Goal: Information Seeking & Learning: Learn about a topic

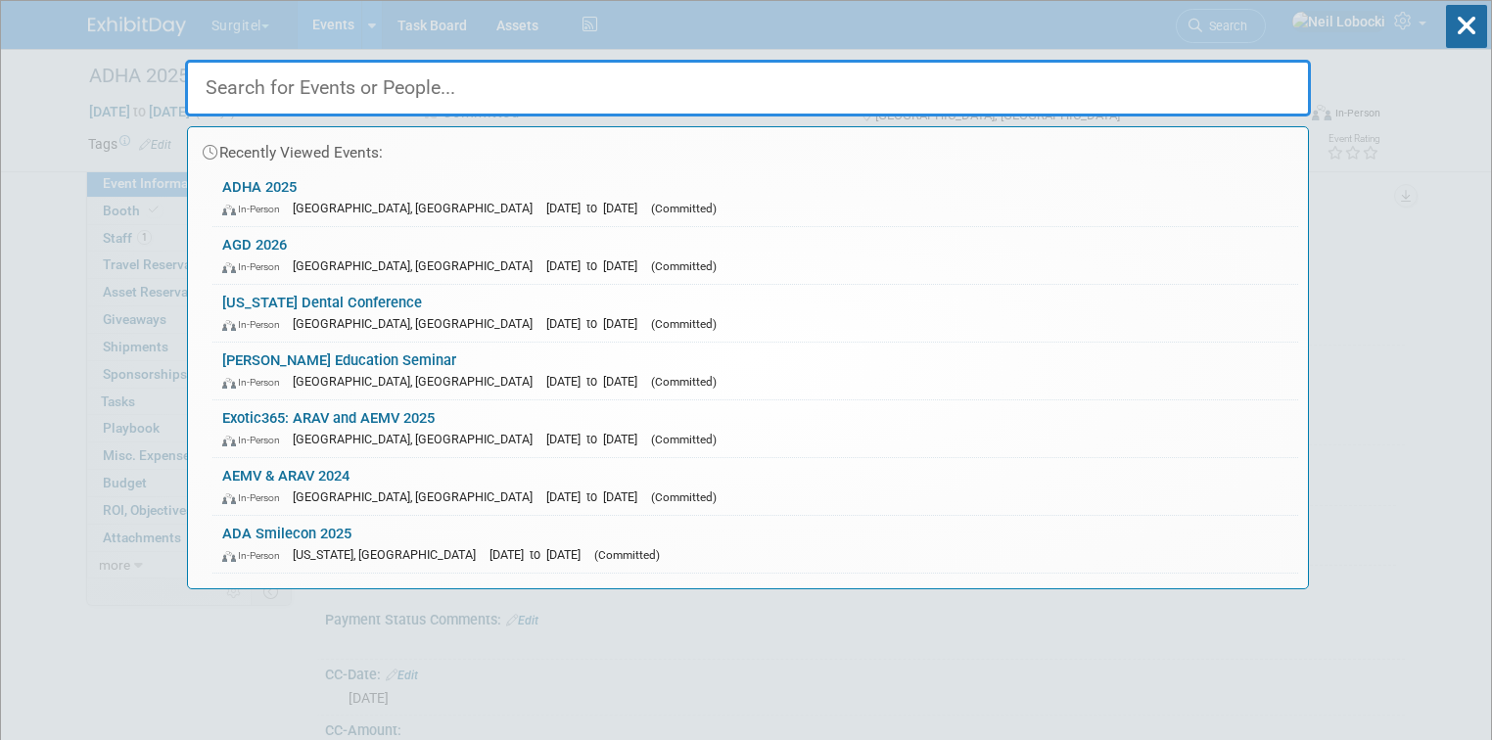
select select "Trade Show"
select select "Hygiene"
select select "SkyMiles - 93008"
click at [403, 82] on input "text" at bounding box center [748, 88] width 1126 height 57
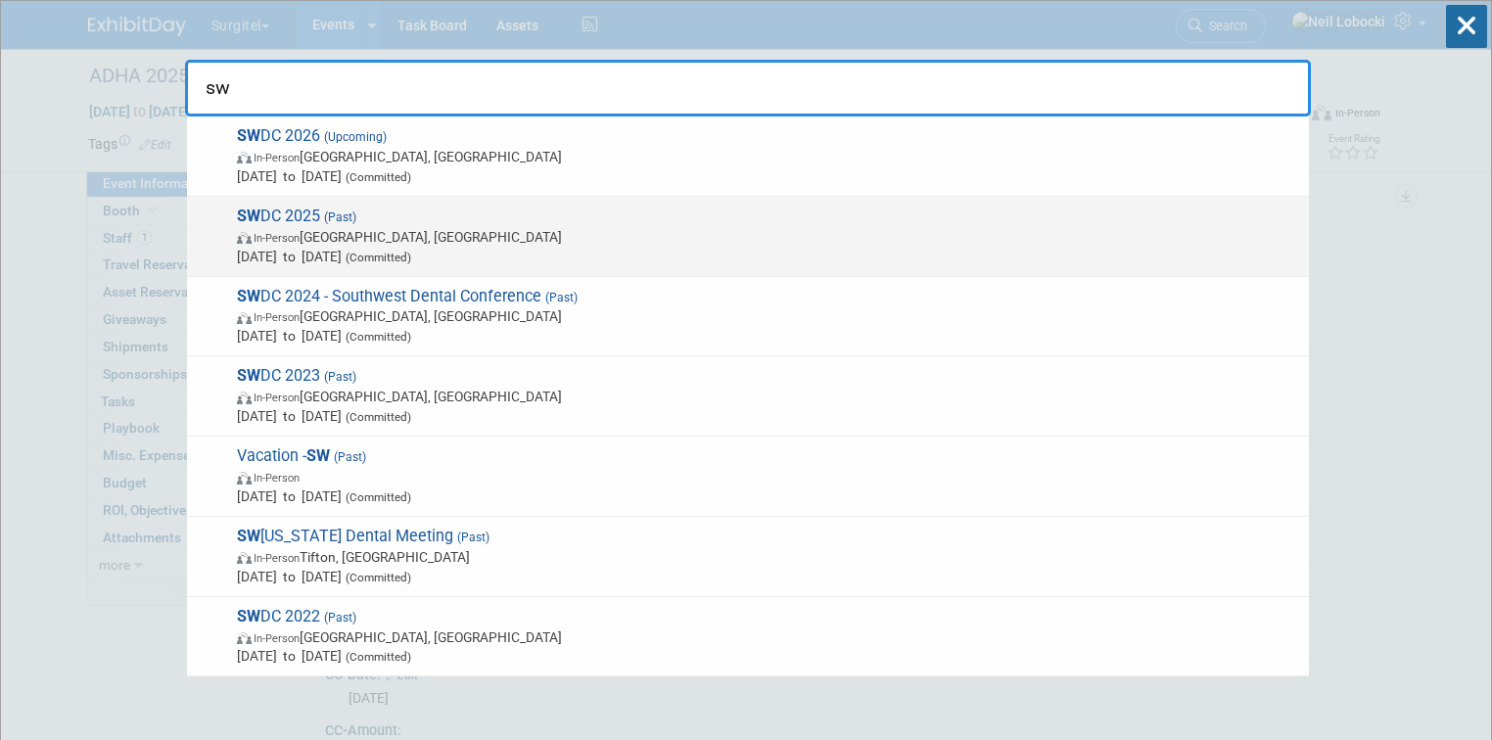
type input "sw"
click at [486, 235] on span "In-Person [GEOGRAPHIC_DATA], [GEOGRAPHIC_DATA]" at bounding box center [768, 237] width 1062 height 20
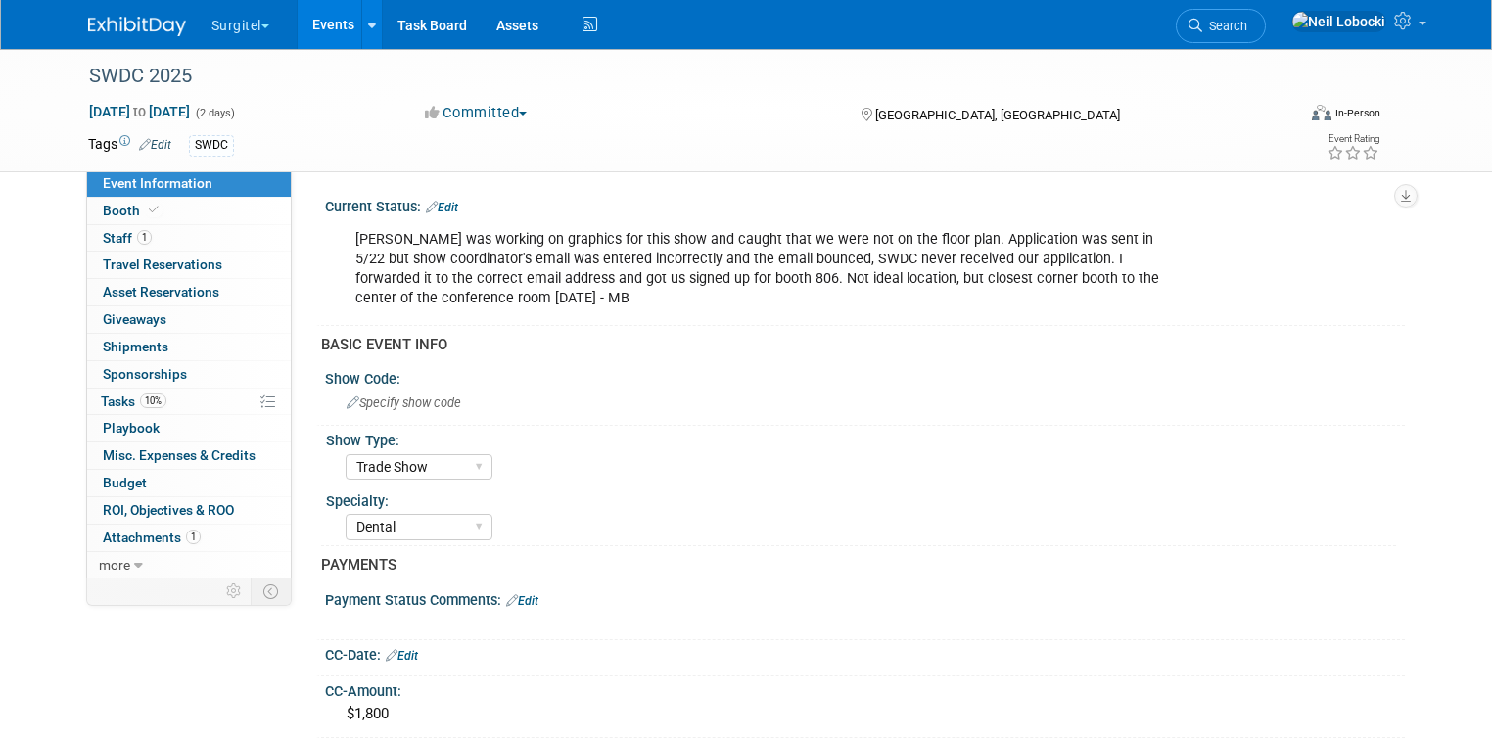
select select "Trade Show"
select select "Dental"
select select "SkyMiles - 93008"
select select "No"
click at [129, 560] on link "more" at bounding box center [189, 565] width 204 height 26
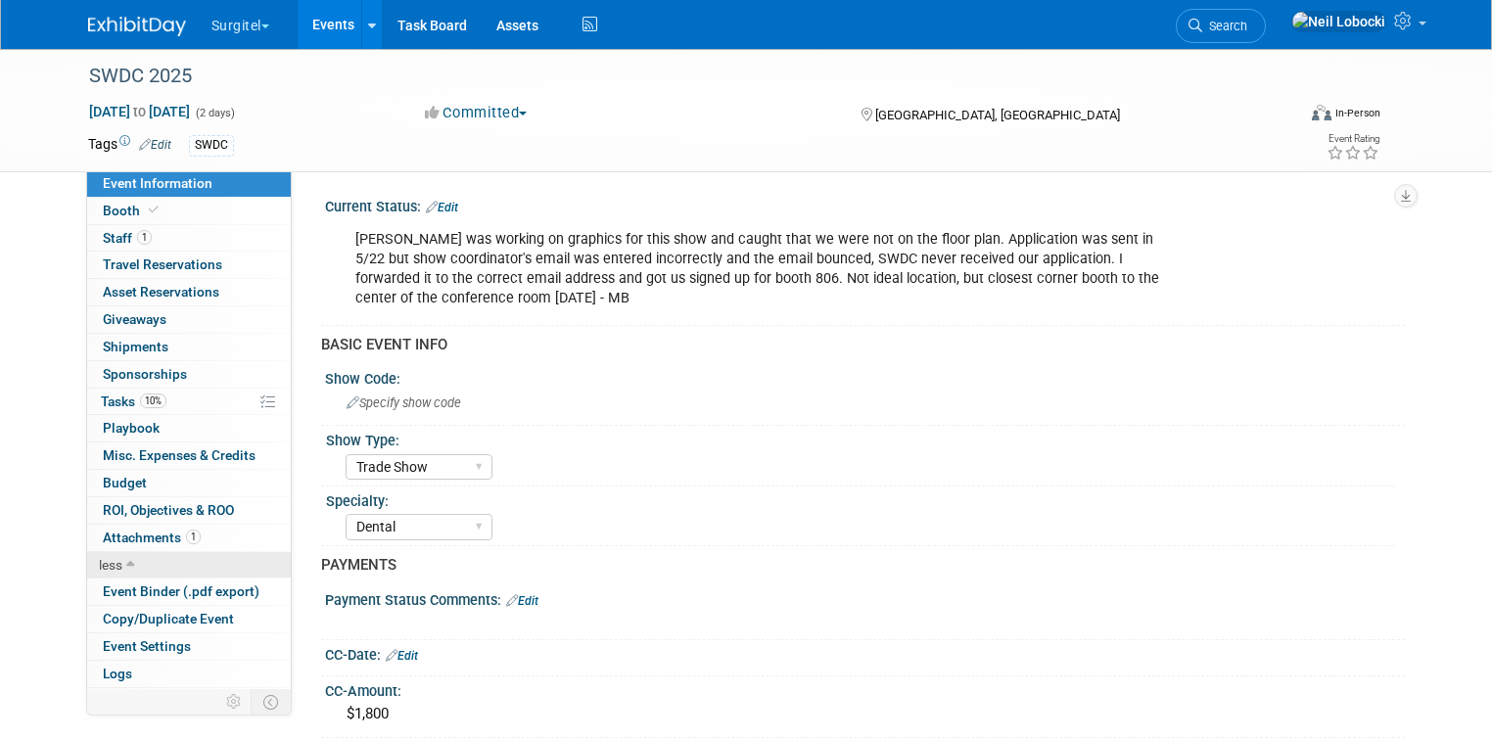
scroll to position [22, 0]
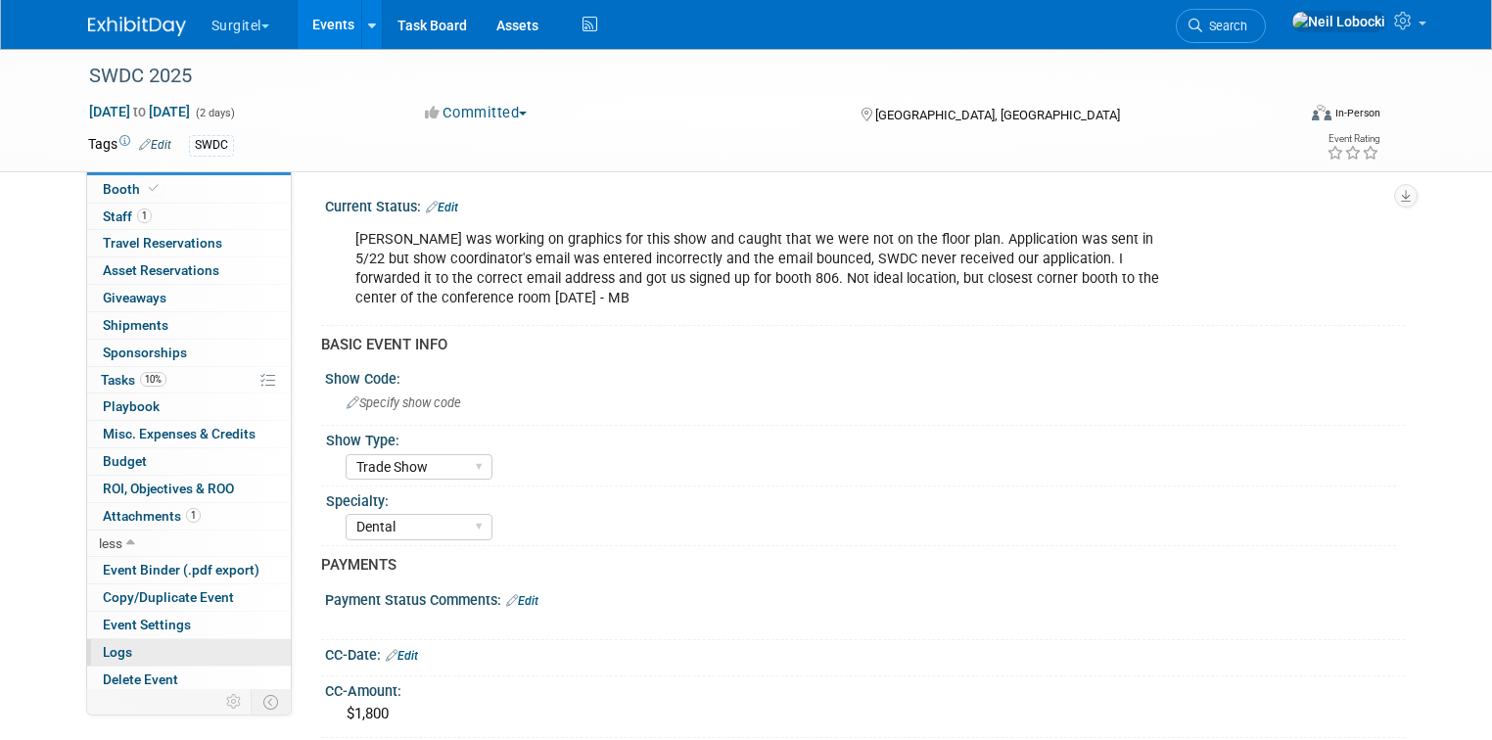
click at [115, 650] on link "Logs" at bounding box center [189, 652] width 204 height 26
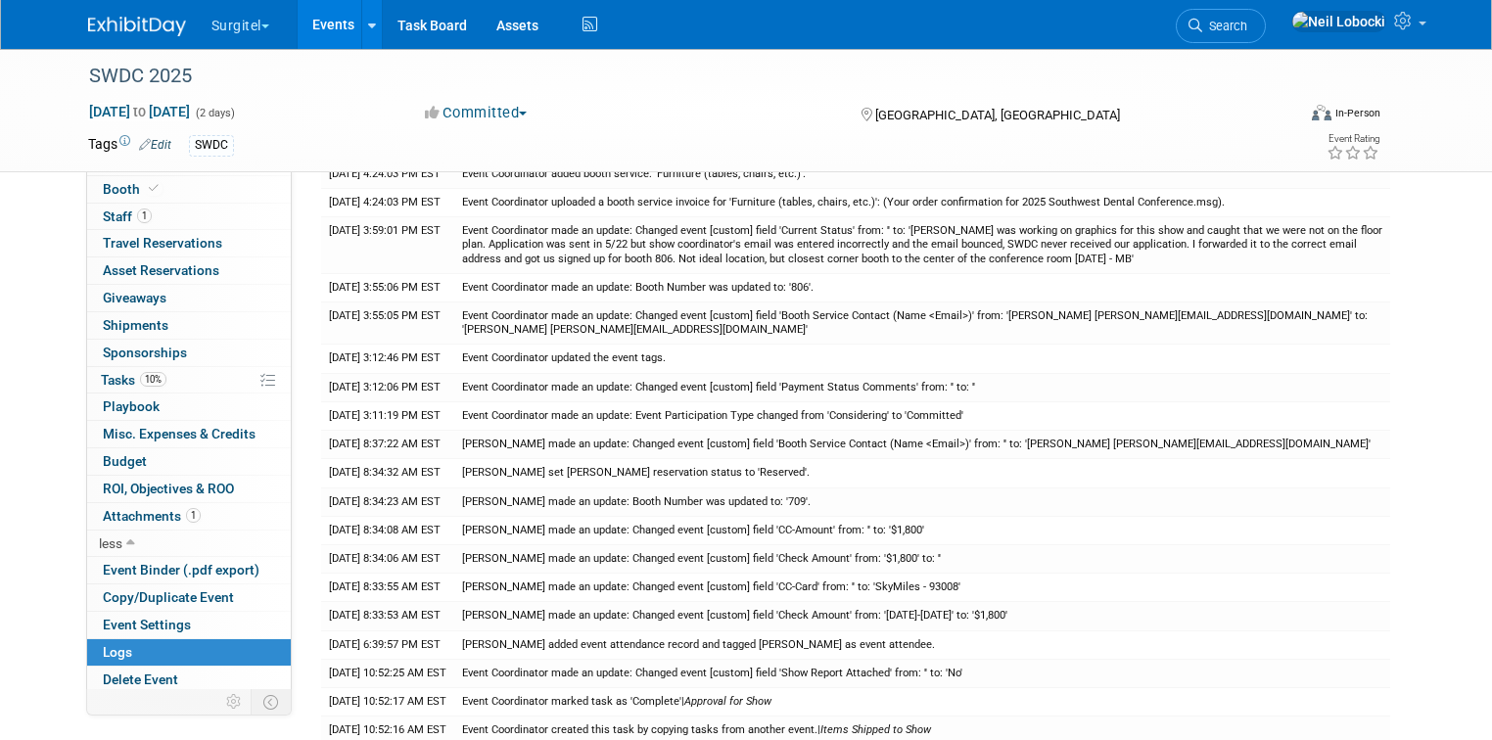
scroll to position [0, 0]
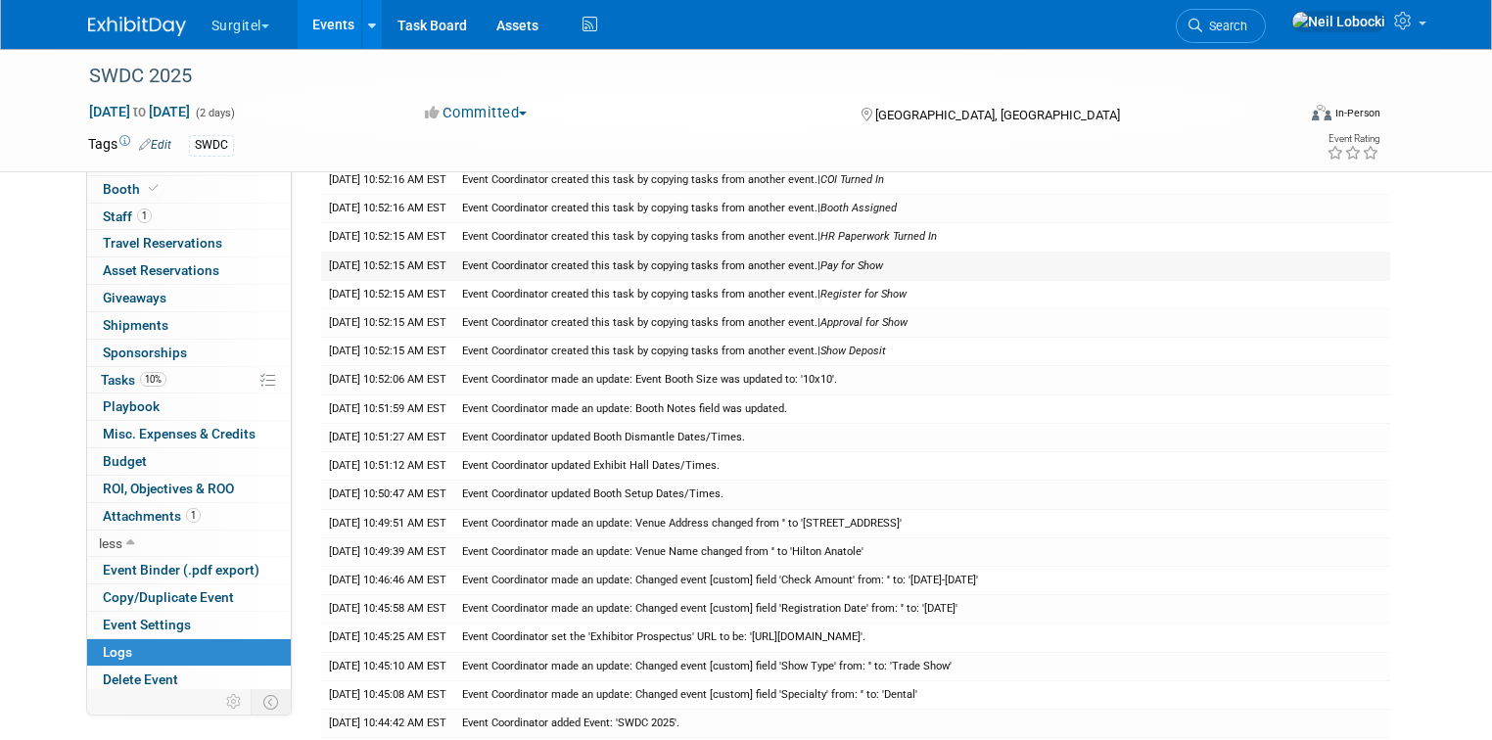
scroll to position [861, 0]
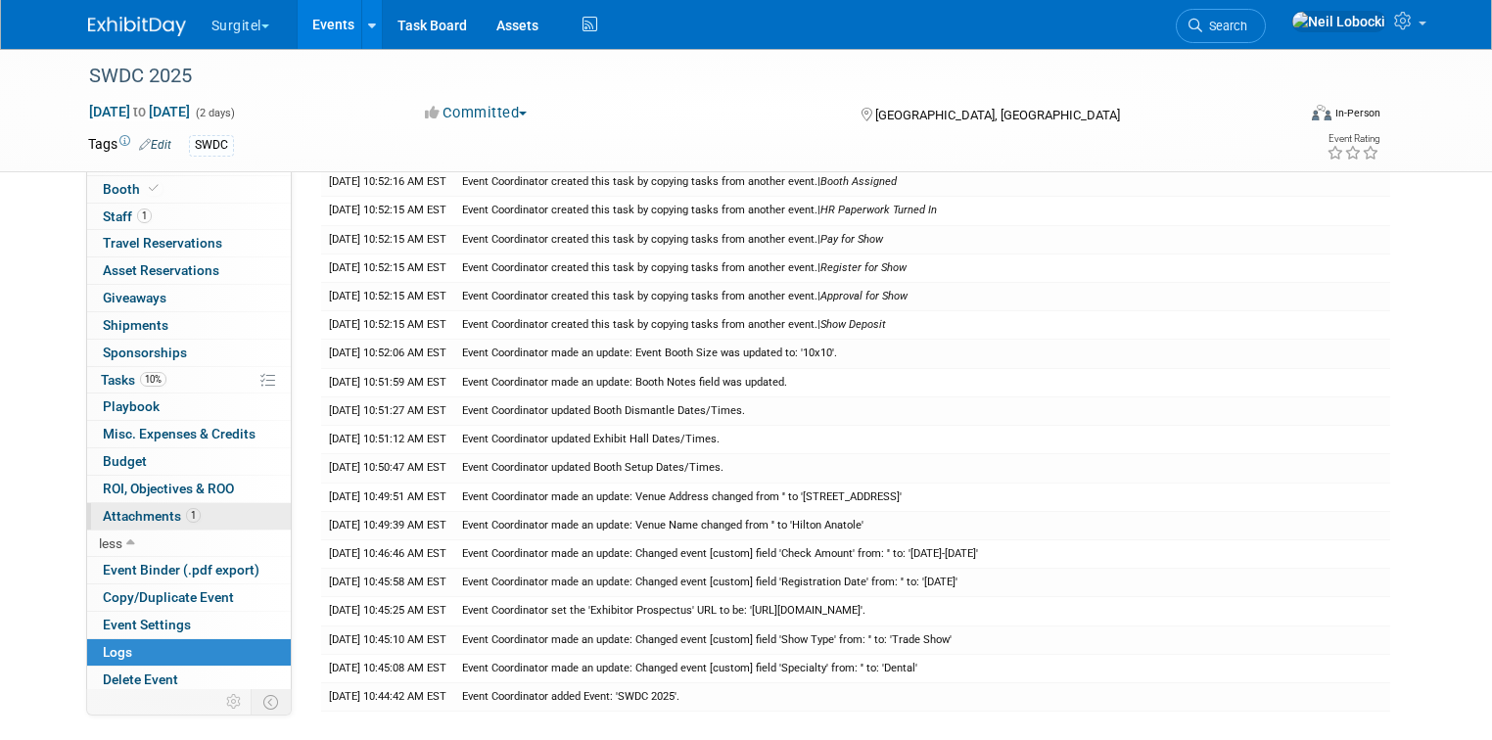
click at [133, 517] on span "Attachments 1" at bounding box center [152, 516] width 98 height 16
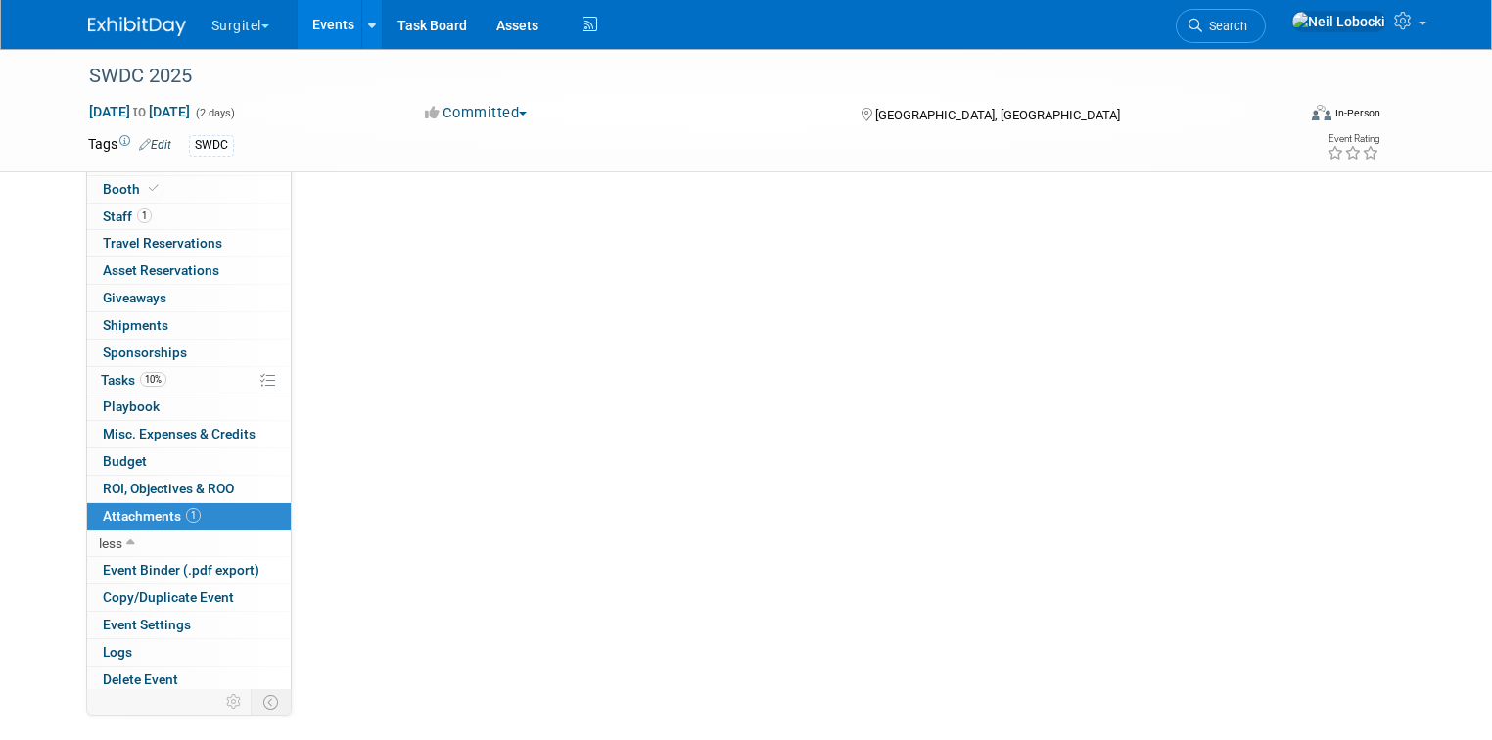
scroll to position [0, 0]
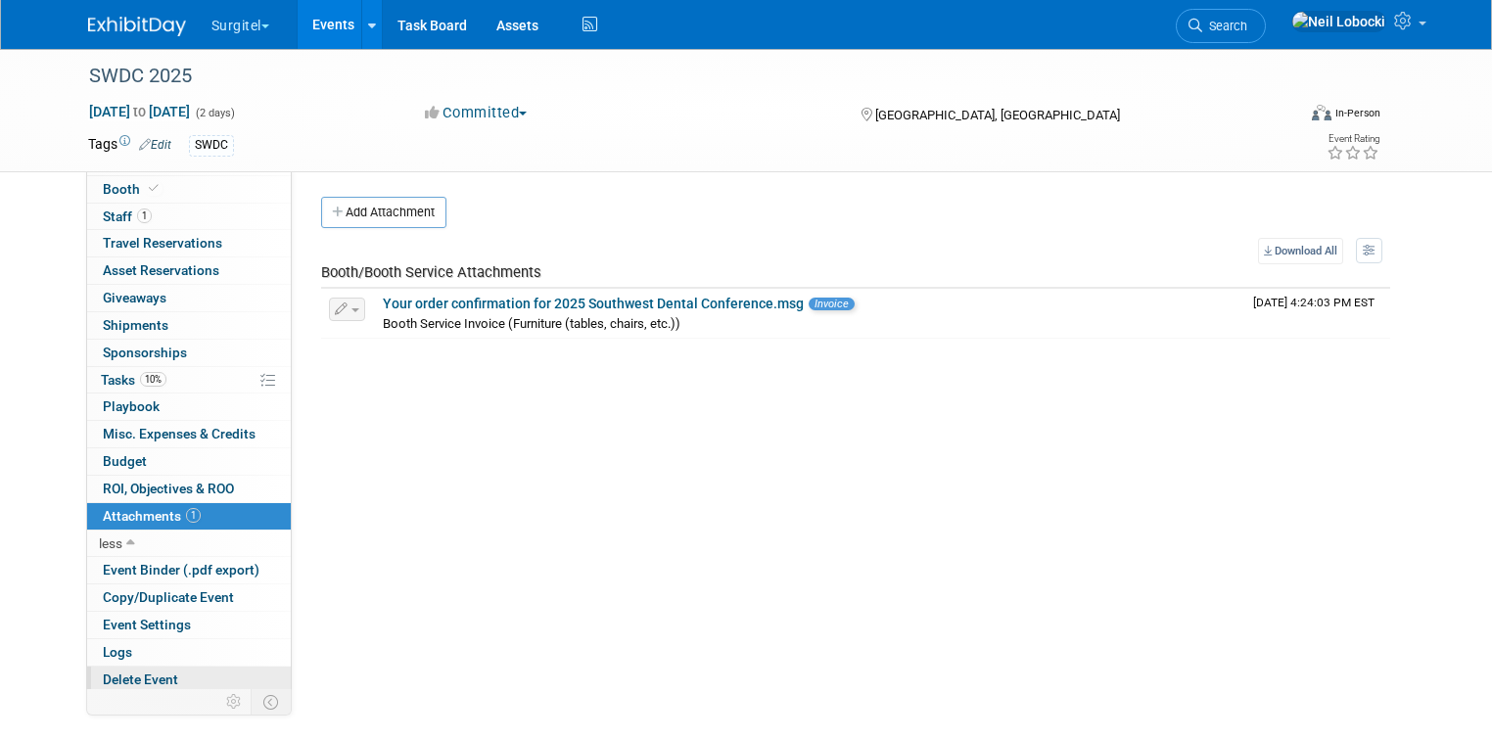
click at [141, 674] on span "Delete Event" at bounding box center [140, 679] width 75 height 16
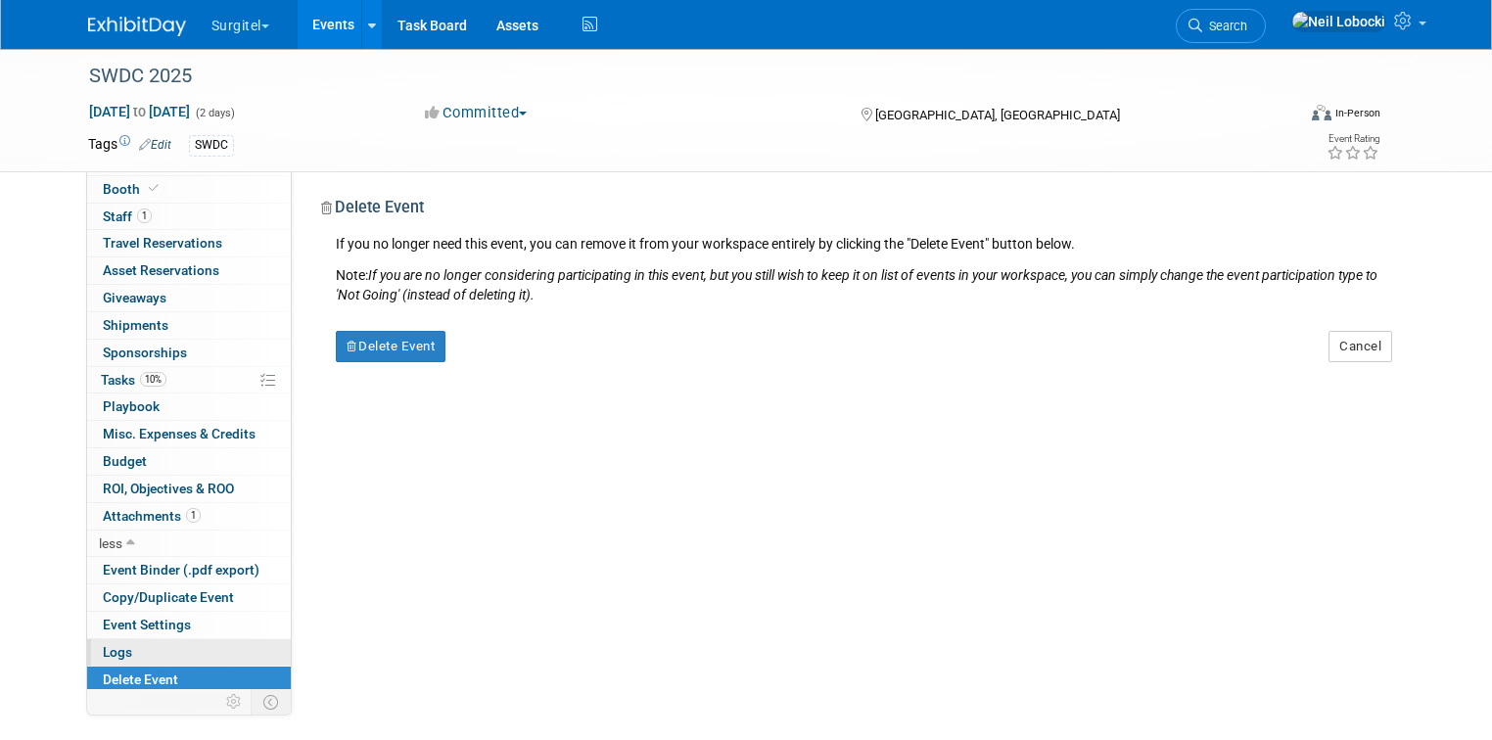
click at [109, 647] on span "Logs" at bounding box center [117, 652] width 29 height 16
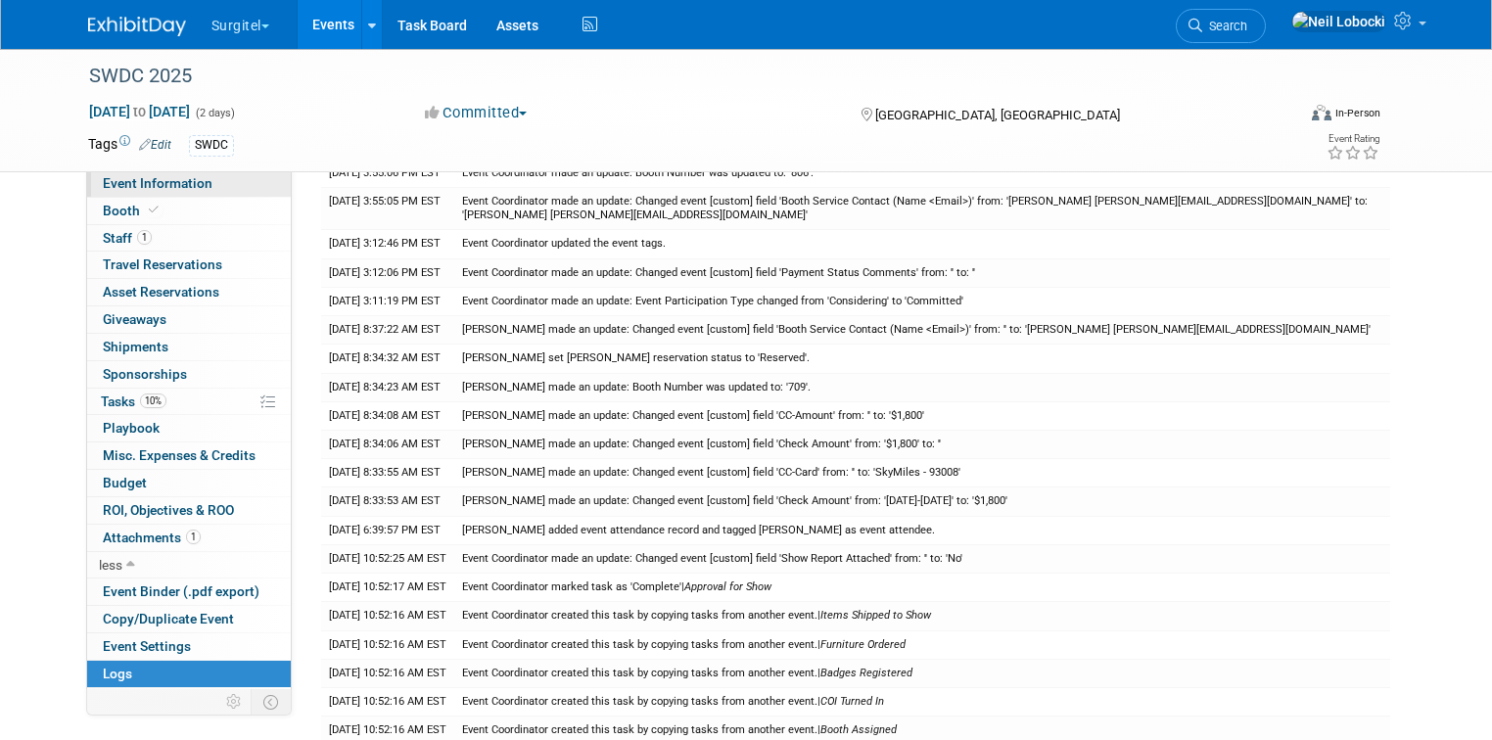
click at [159, 188] on span "Event Information" at bounding box center [158, 183] width 110 height 16
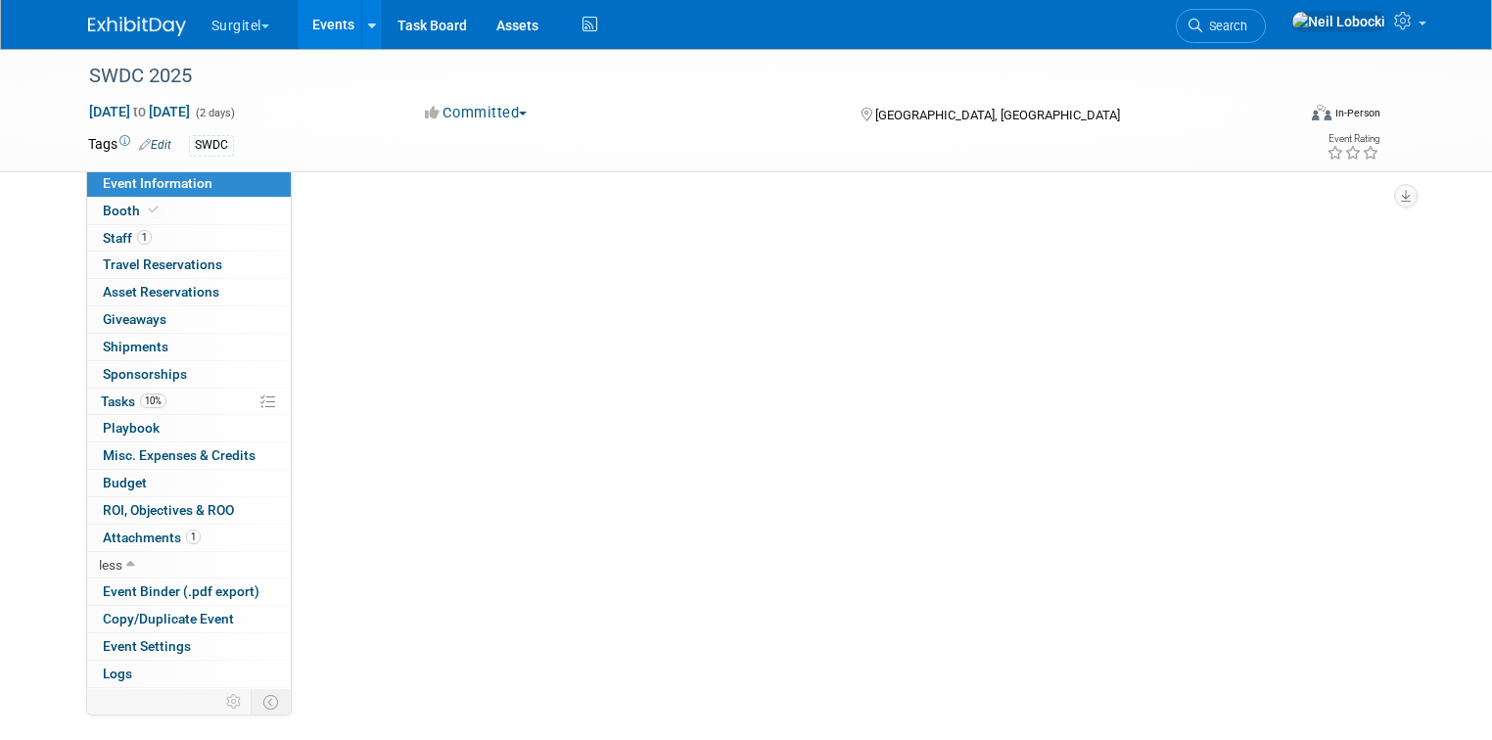
select select "Trade Show"
select select "Dental"
select select "SkyMiles - 93008"
select select "No"
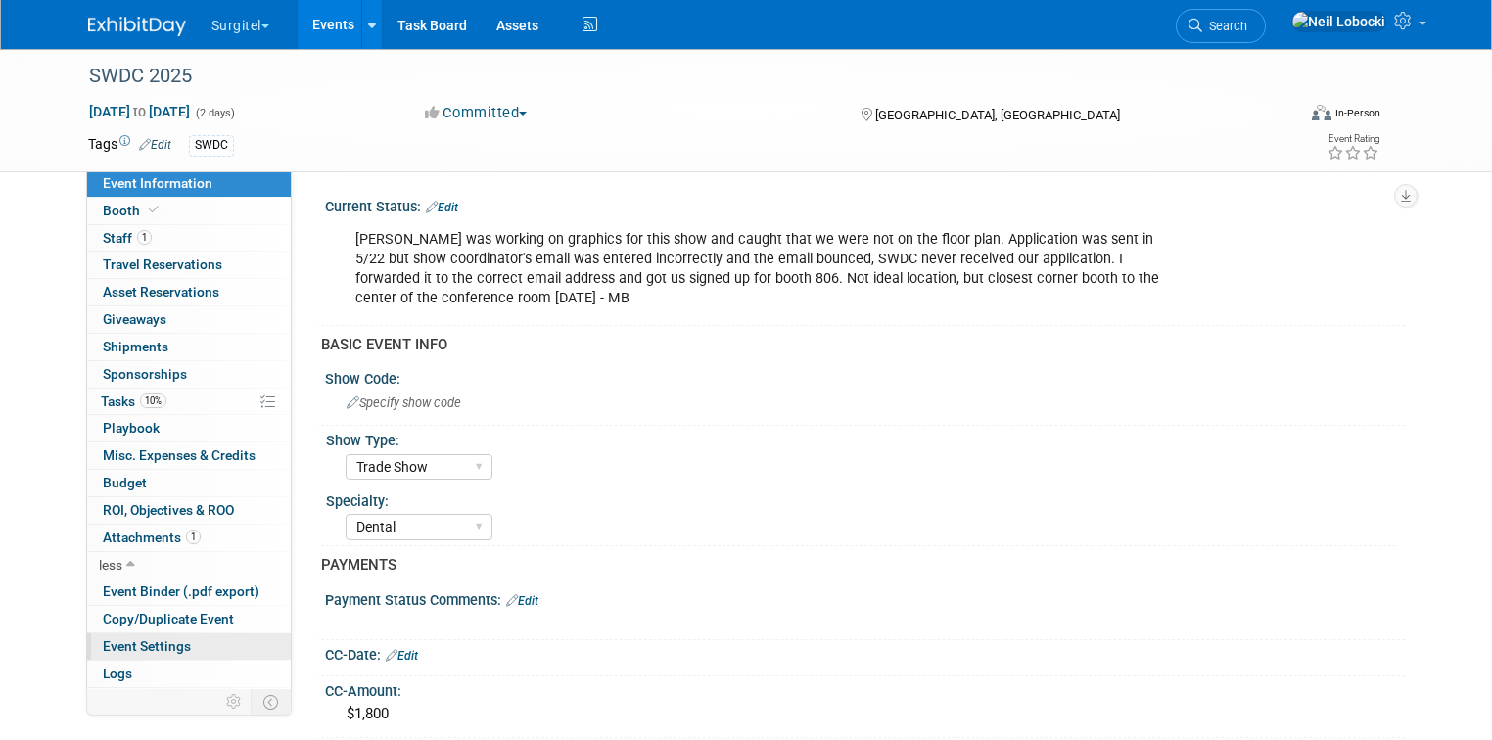
scroll to position [22, 0]
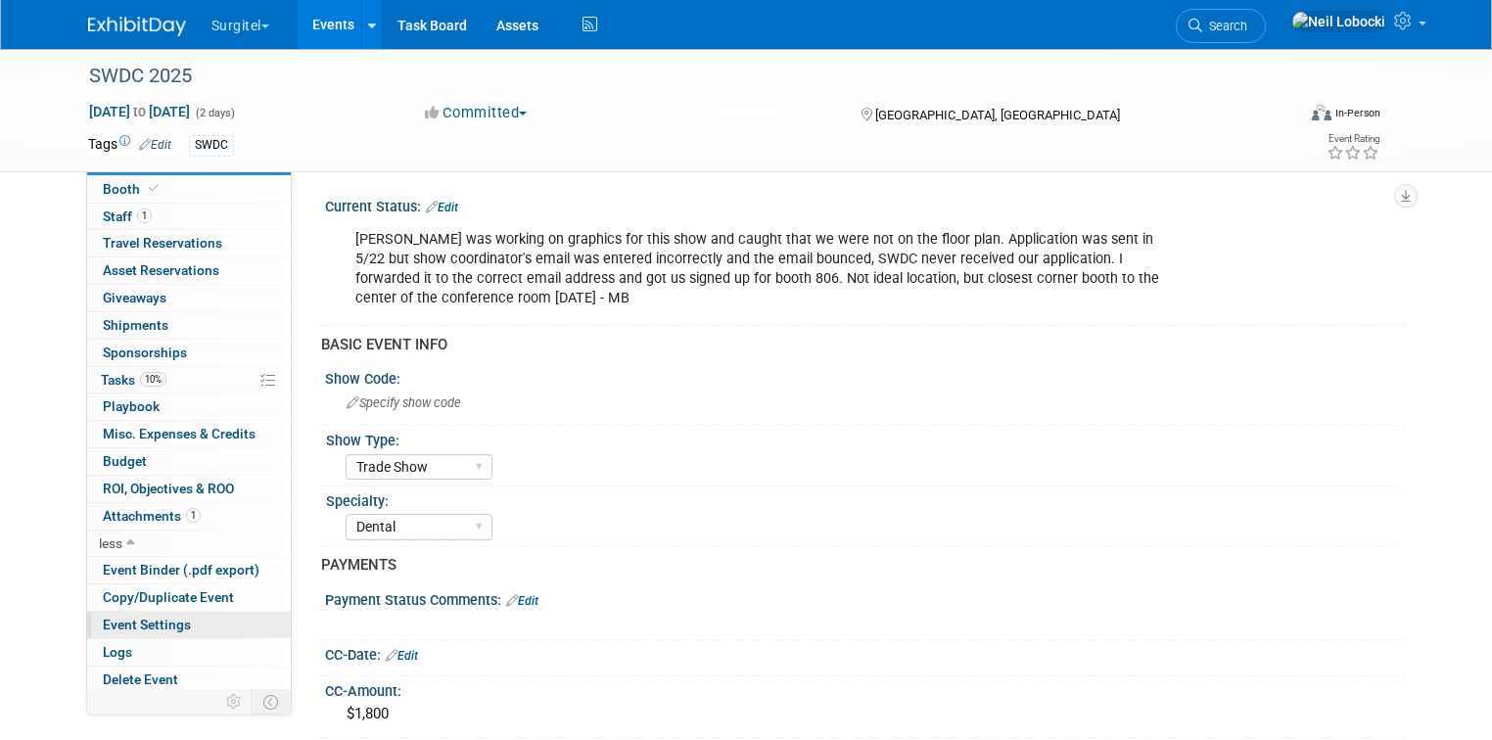
click at [162, 622] on span "Event Settings" at bounding box center [147, 625] width 88 height 16
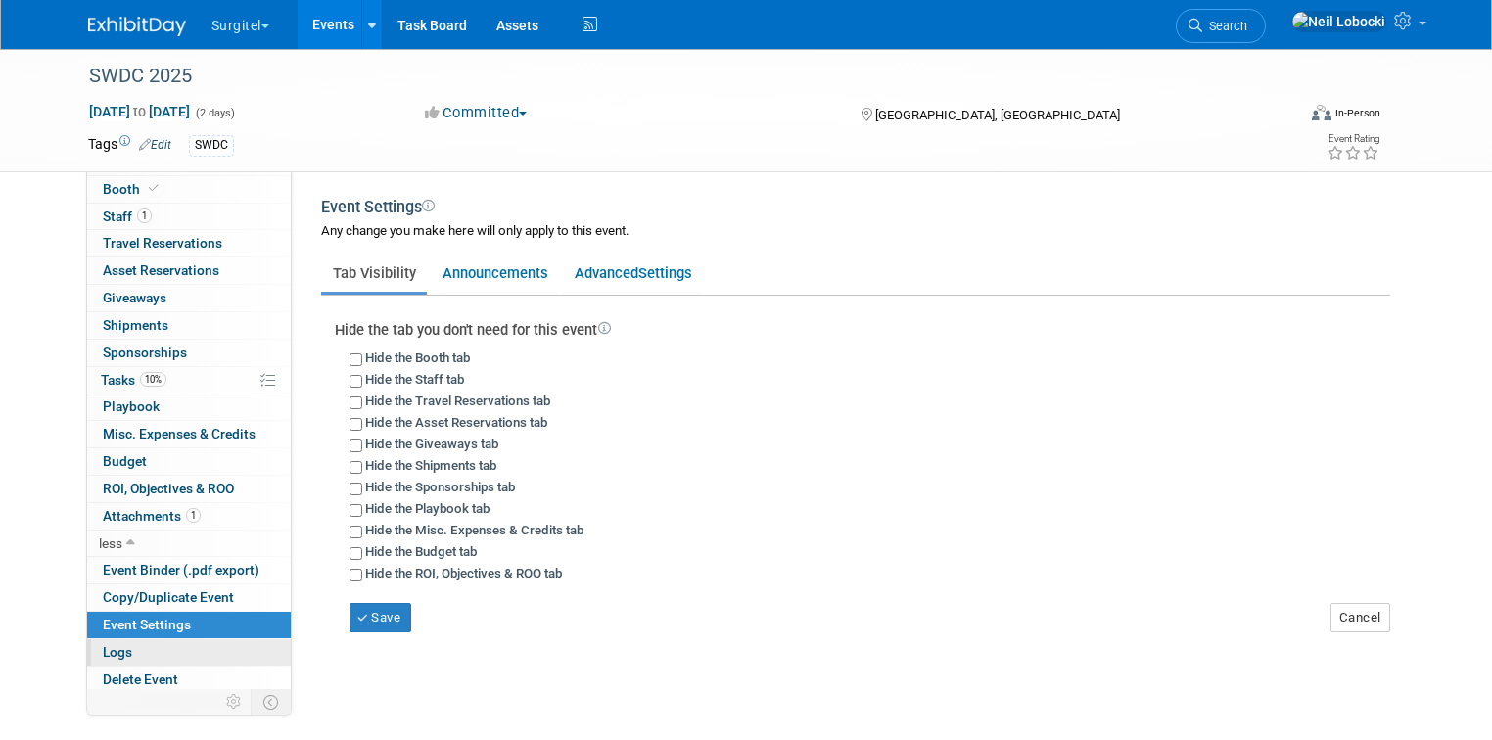
click at [127, 656] on link "Logs" at bounding box center [189, 652] width 204 height 26
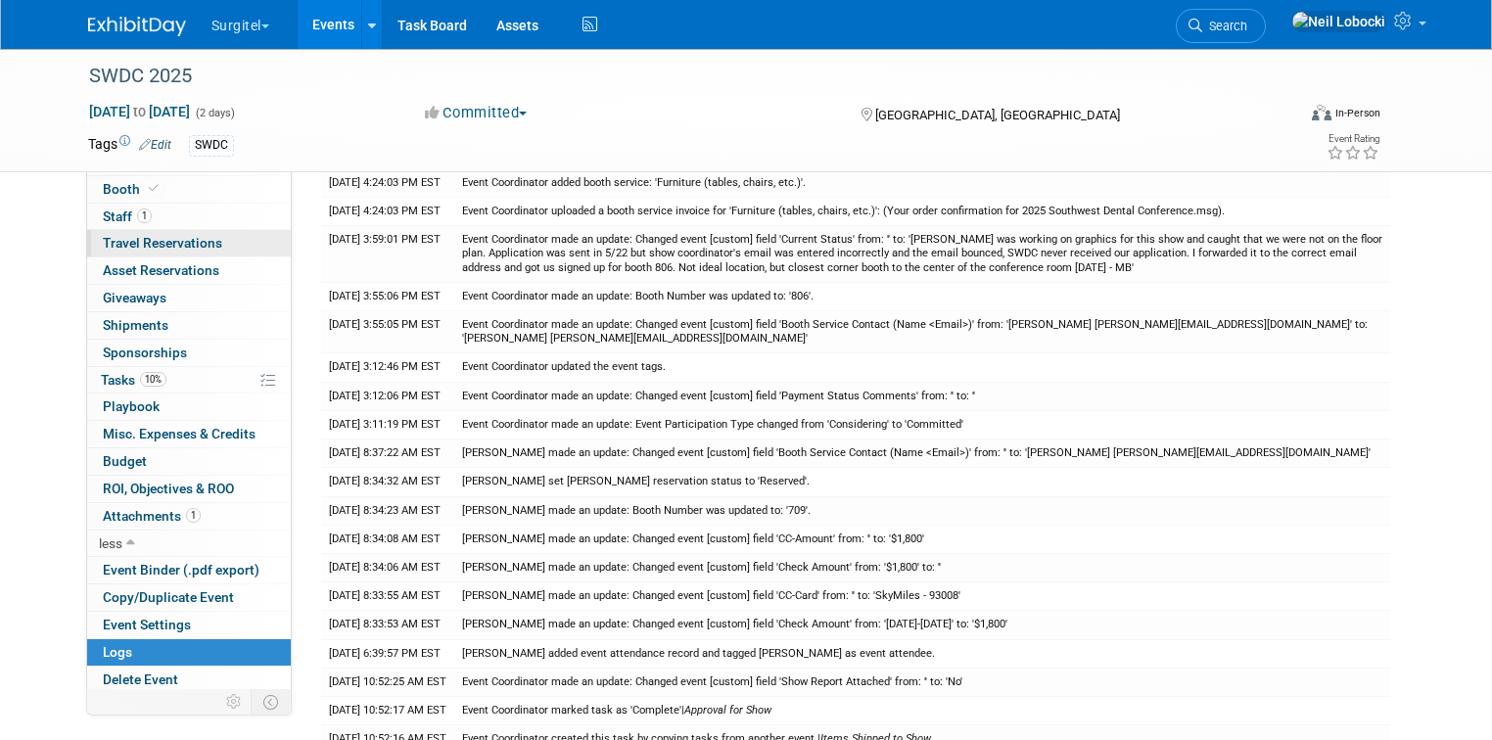
scroll to position [0, 0]
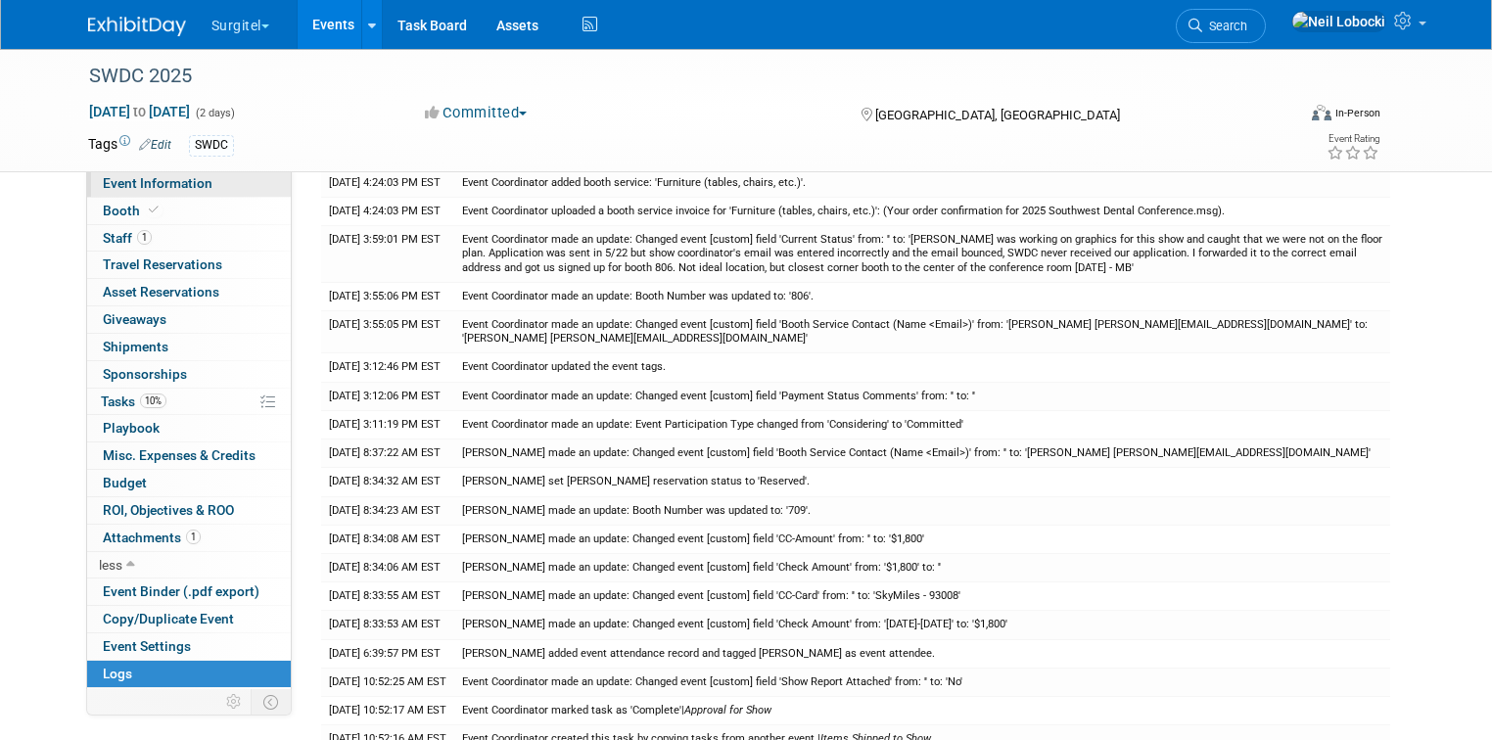
click at [172, 182] on span "Event Information" at bounding box center [158, 183] width 110 height 16
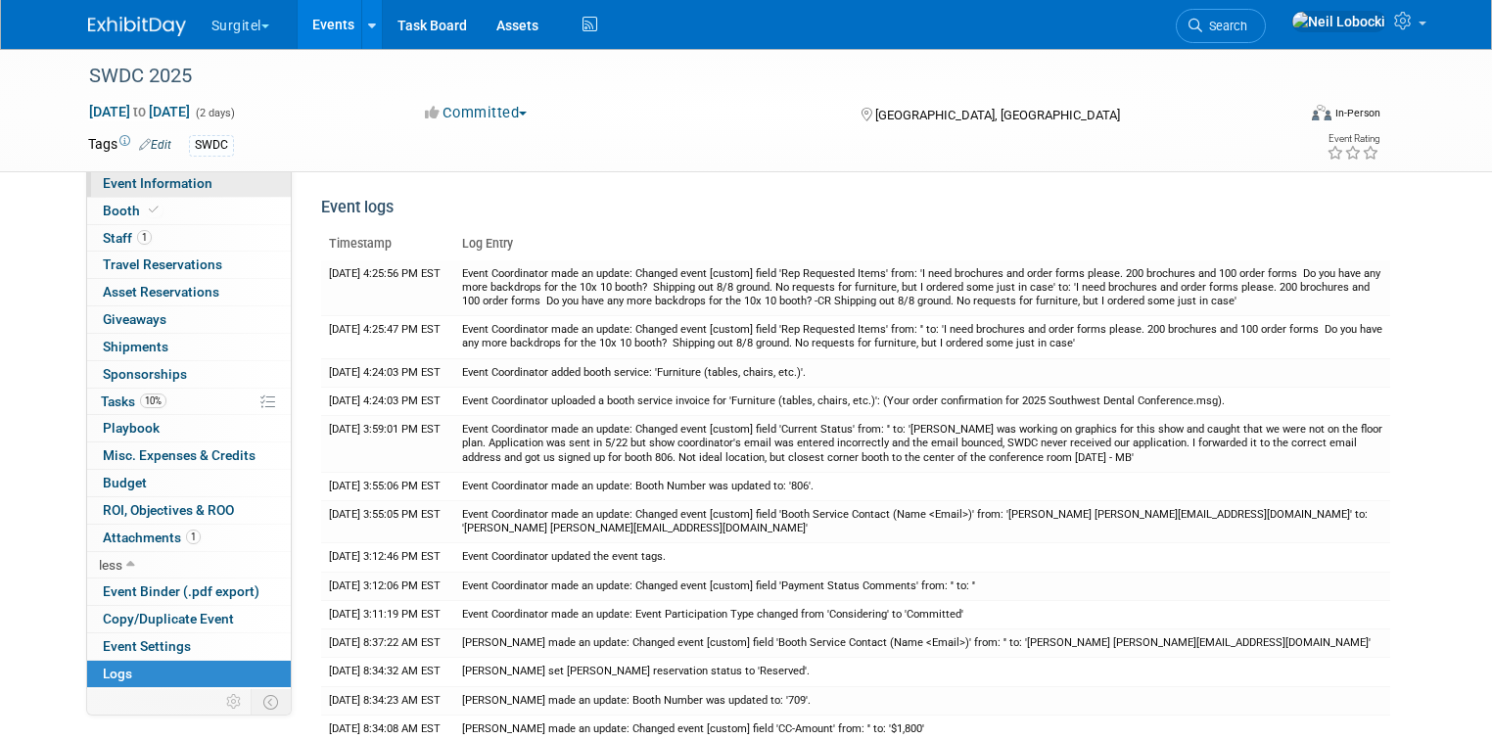
select select "Trade Show"
select select "Dental"
select select "SkyMiles - 93008"
select select "No"
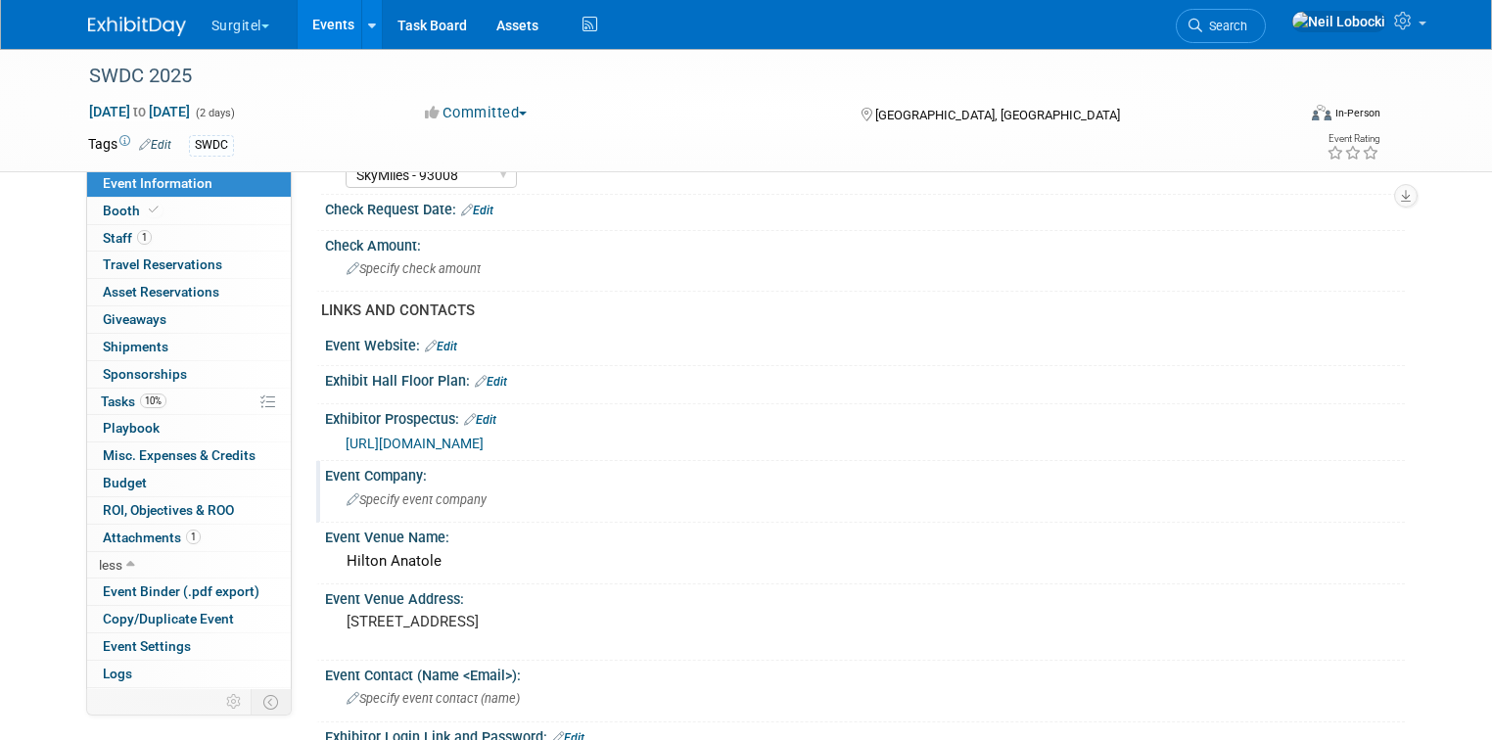
scroll to position [626, 0]
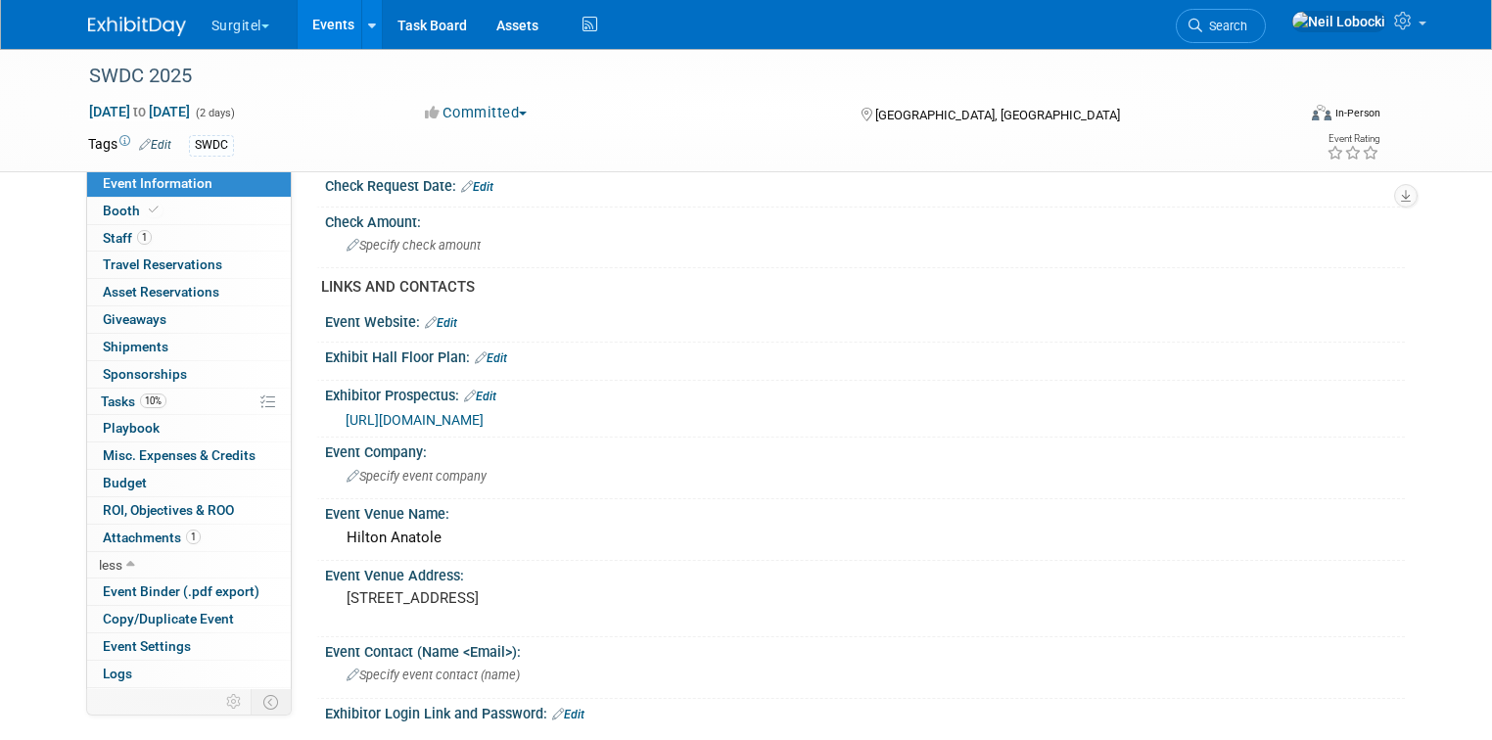
click at [484, 412] on span "https://swdentalconf.org/wp-content/uploads/2025-SWDC-Prospectus.pdf" at bounding box center [415, 420] width 138 height 16
